Goal: Task Accomplishment & Management: Manage account settings

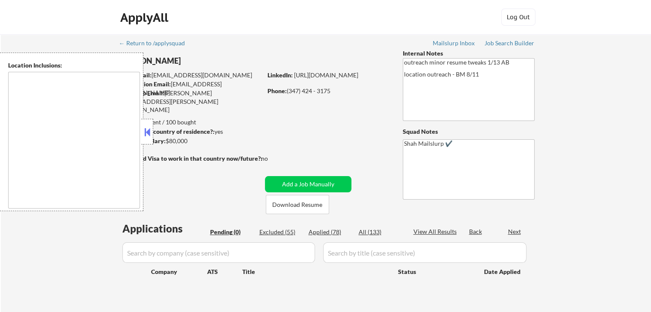
type textarea "[GEOGRAPHIC_DATA], [GEOGRAPHIC_DATA] [GEOGRAPHIC_DATA], [GEOGRAPHIC_DATA] [GEOG…"
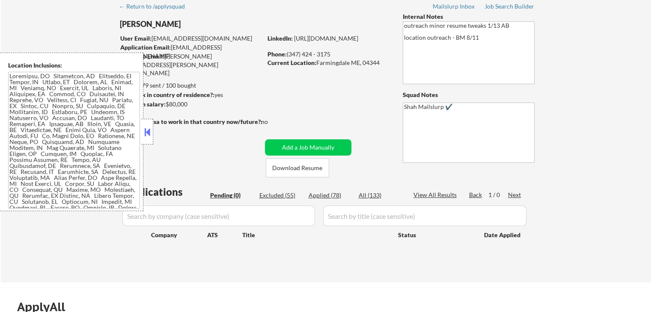
scroll to position [86, 0]
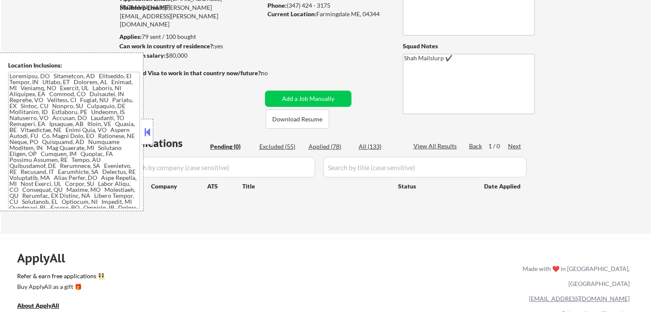
click at [322, 151] on div "Applied (78)" at bounding box center [330, 147] width 43 height 9
select select ""applied""
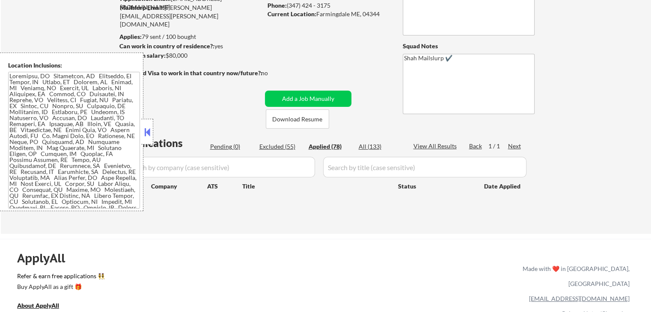
select select ""applied""
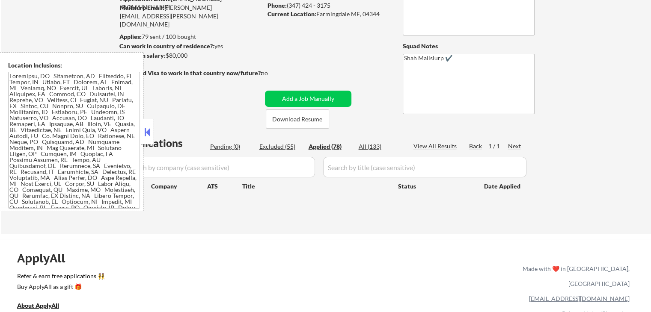
select select ""applied""
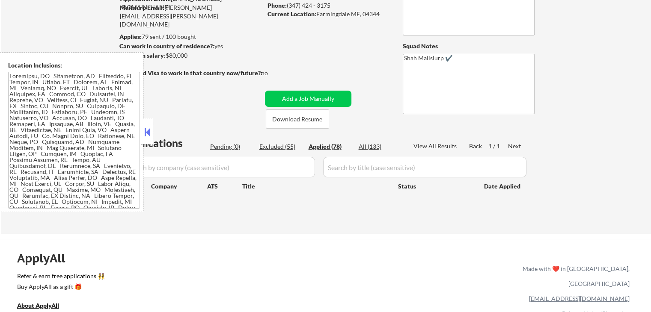
select select ""applied""
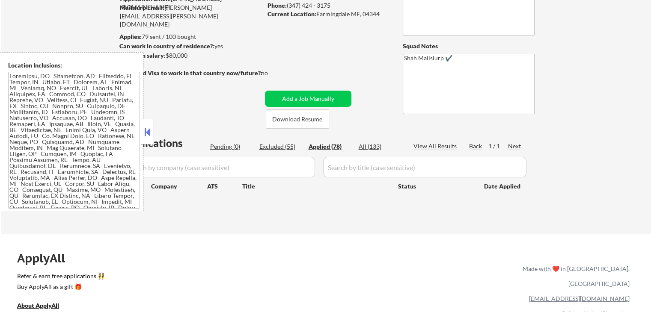
select select ""applied""
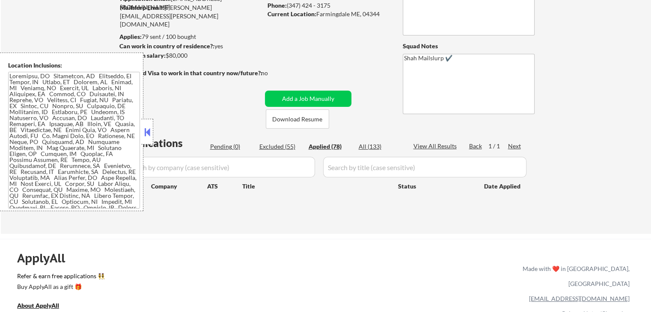
select select ""applied""
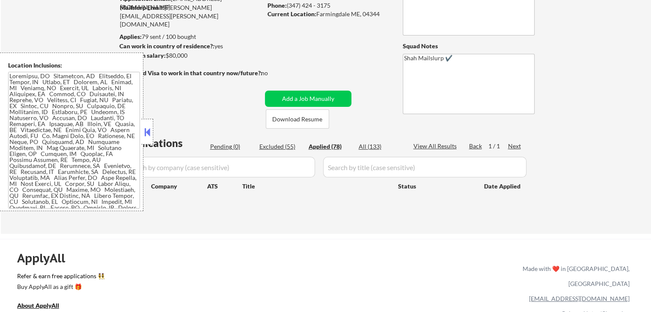
select select ""applied""
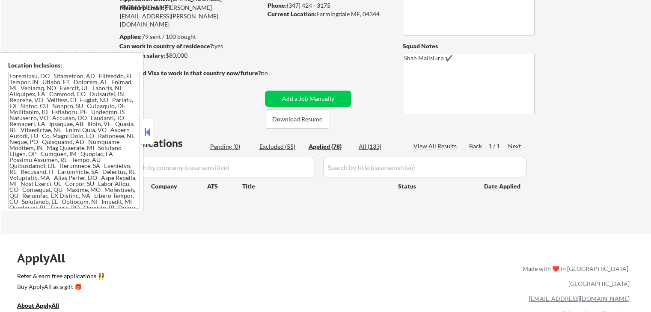
select select ""applied""
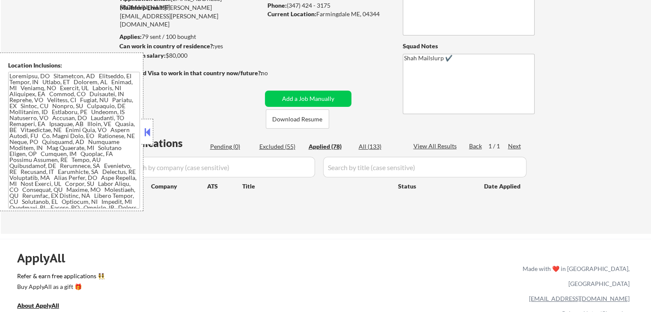
select select ""applied""
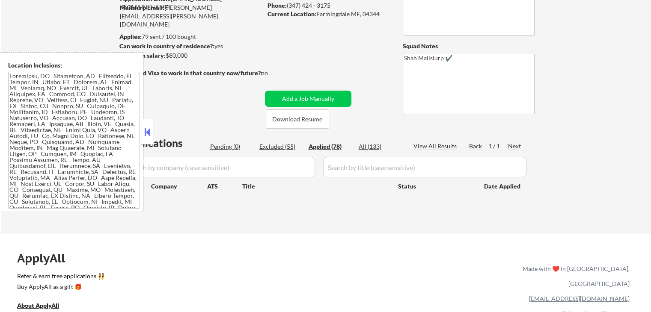
select select ""applied""
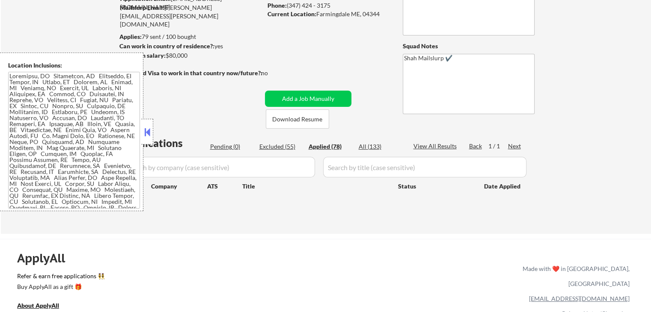
select select ""applied""
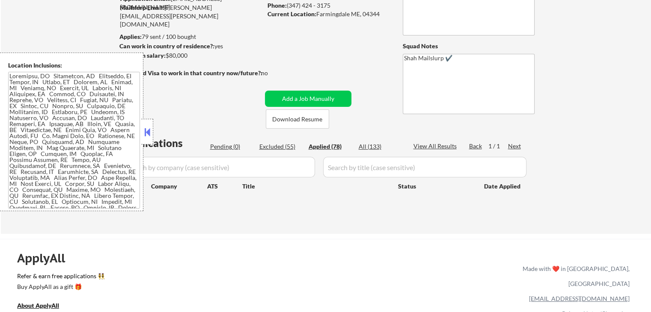
select select ""applied""
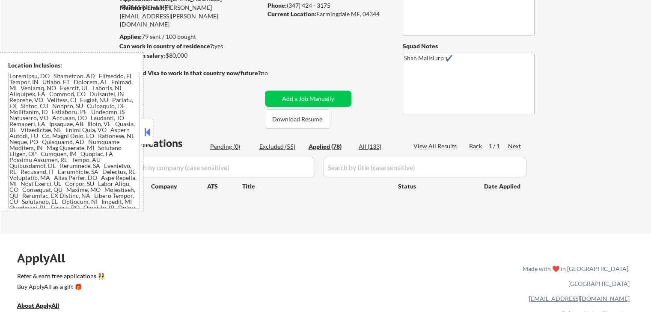
select select ""applied""
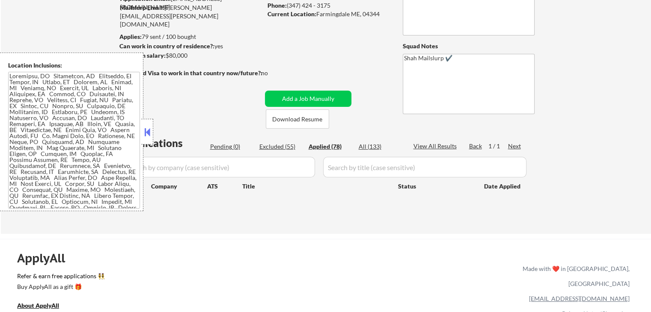
select select ""applied""
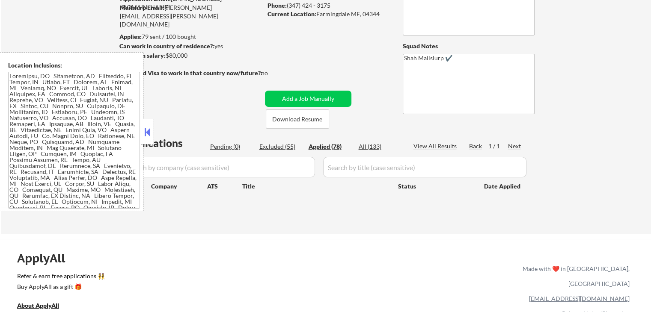
select select ""applied""
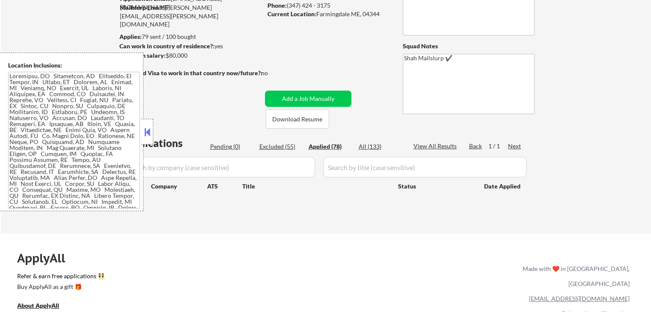
select select ""applied""
